Goal: Navigation & Orientation: Find specific page/section

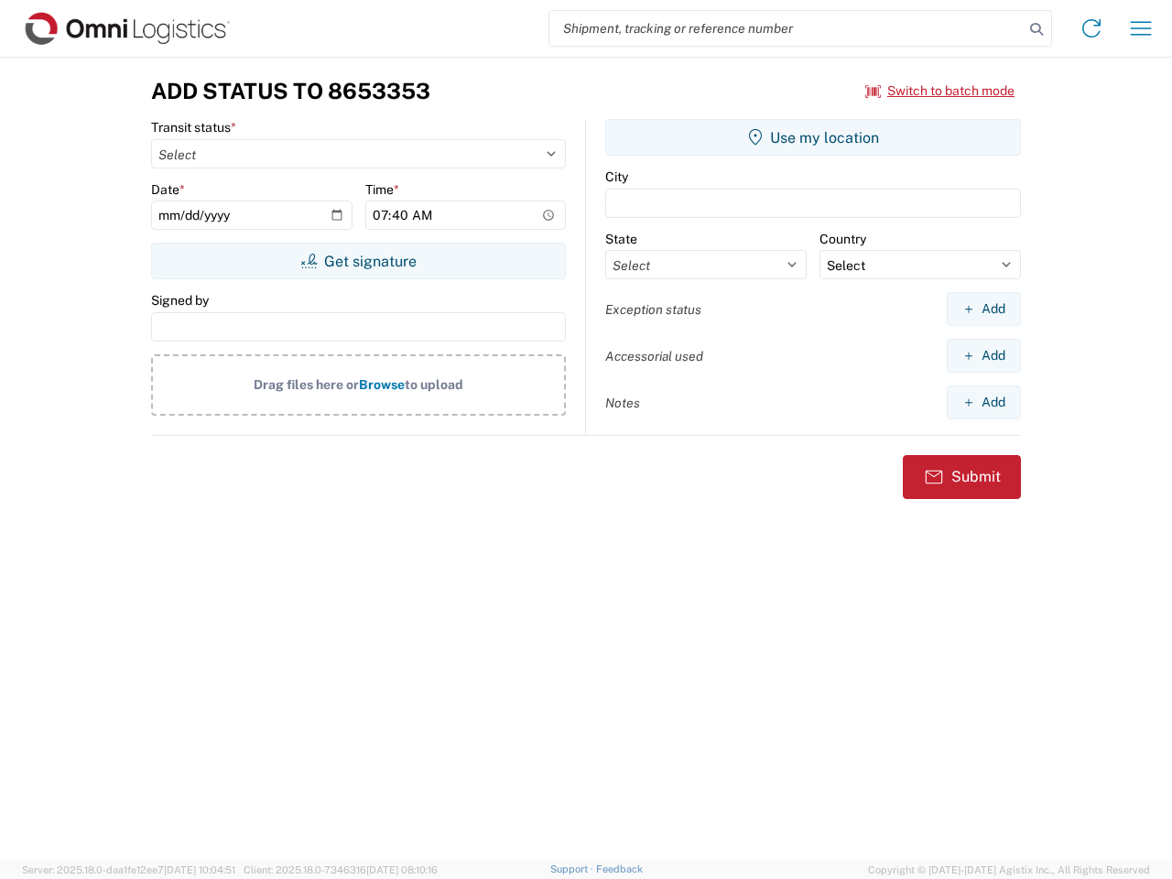
click at [786, 28] on input "search" at bounding box center [786, 28] width 474 height 35
click at [1036, 29] on icon at bounding box center [1037, 29] width 26 height 26
click at [1091, 28] on icon at bounding box center [1091, 28] width 29 height 29
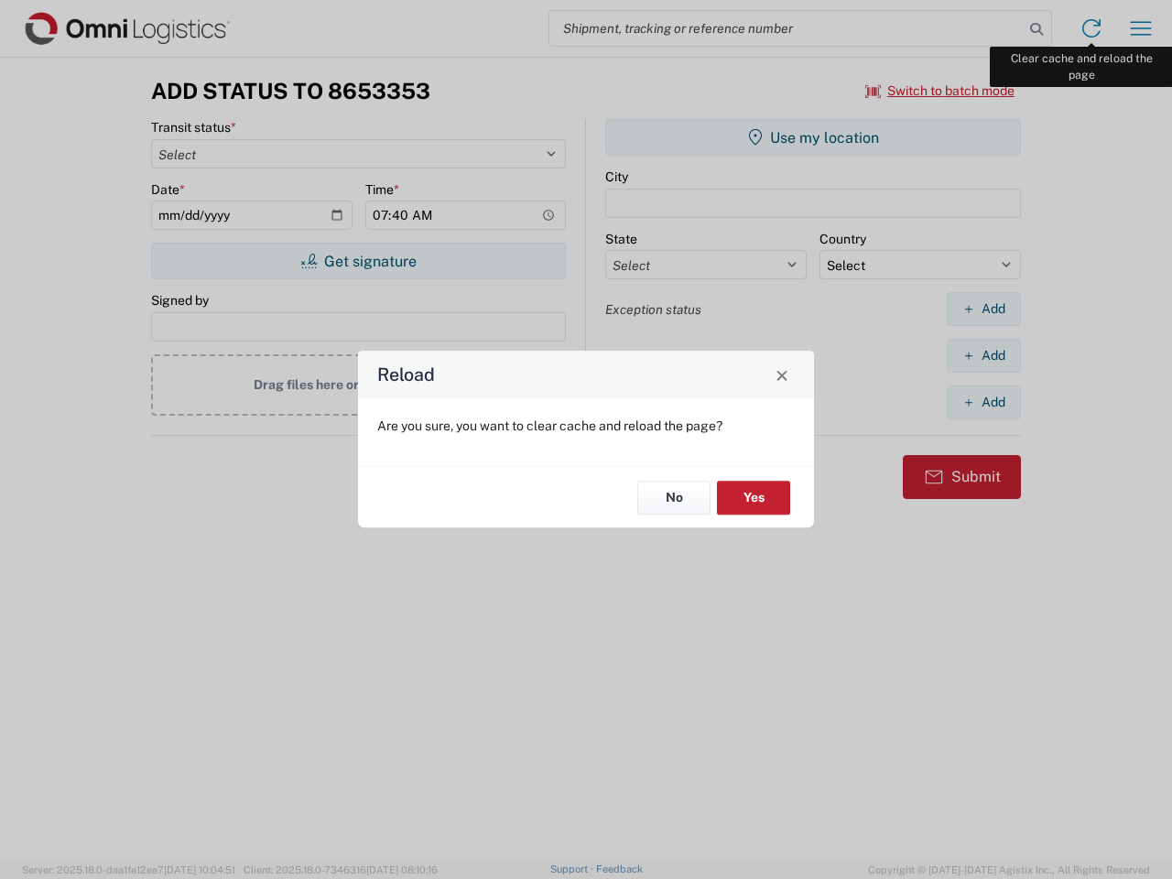
click at [1141, 28] on div "Reload Are you sure, you want to clear cache and reload the page? No Yes" at bounding box center [586, 439] width 1172 height 879
click at [940, 91] on div "Reload Are you sure, you want to clear cache and reload the page? No Yes" at bounding box center [586, 439] width 1172 height 879
click at [358, 261] on div "Reload Are you sure, you want to clear cache and reload the page? No Yes" at bounding box center [586, 439] width 1172 height 879
click at [813, 137] on div "Reload Are you sure, you want to clear cache and reload the page? No Yes" at bounding box center [586, 439] width 1172 height 879
click at [983, 309] on div "Reload Are you sure, you want to clear cache and reload the page? No Yes" at bounding box center [586, 439] width 1172 height 879
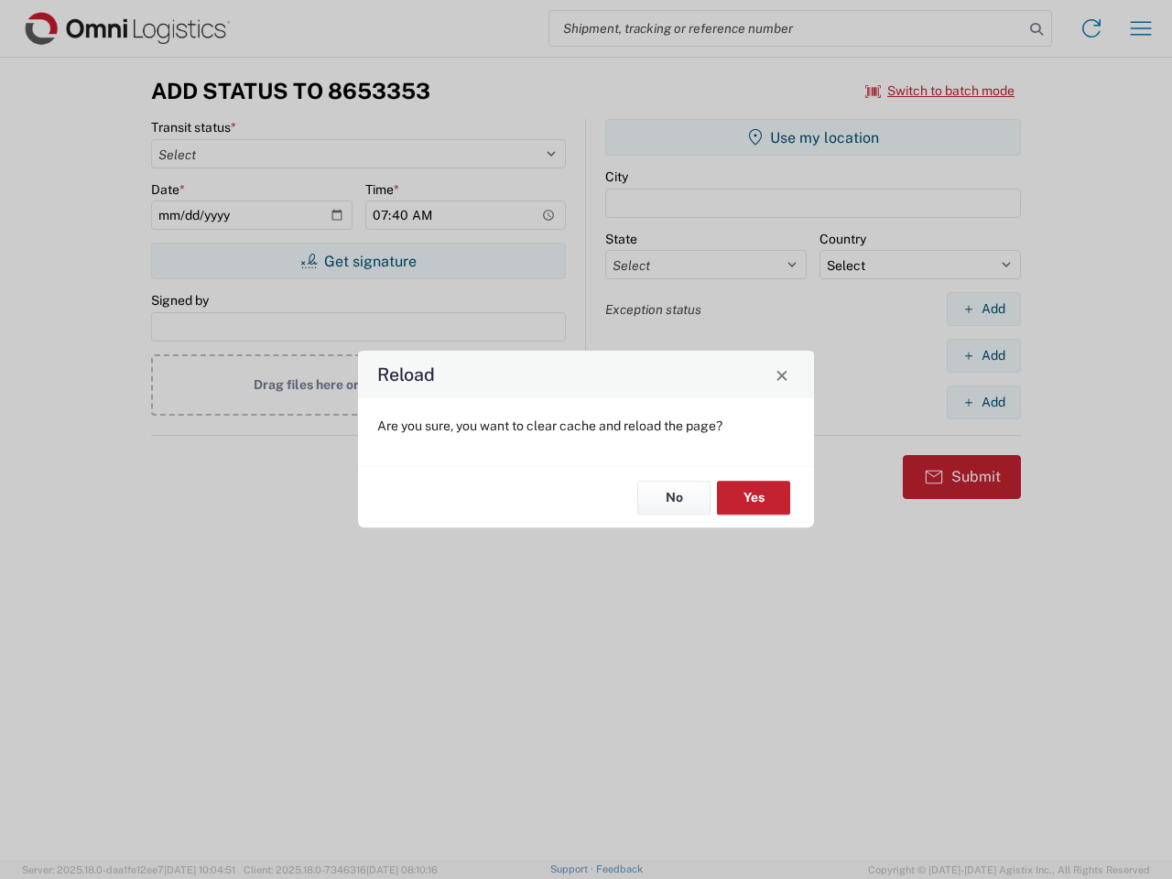
click at [983, 355] on div "Reload Are you sure, you want to clear cache and reload the page? No Yes" at bounding box center [586, 439] width 1172 height 879
click at [983, 402] on div "Reload Are you sure, you want to clear cache and reload the page? No Yes" at bounding box center [586, 439] width 1172 height 879
